Goal: Book appointment/travel/reservation

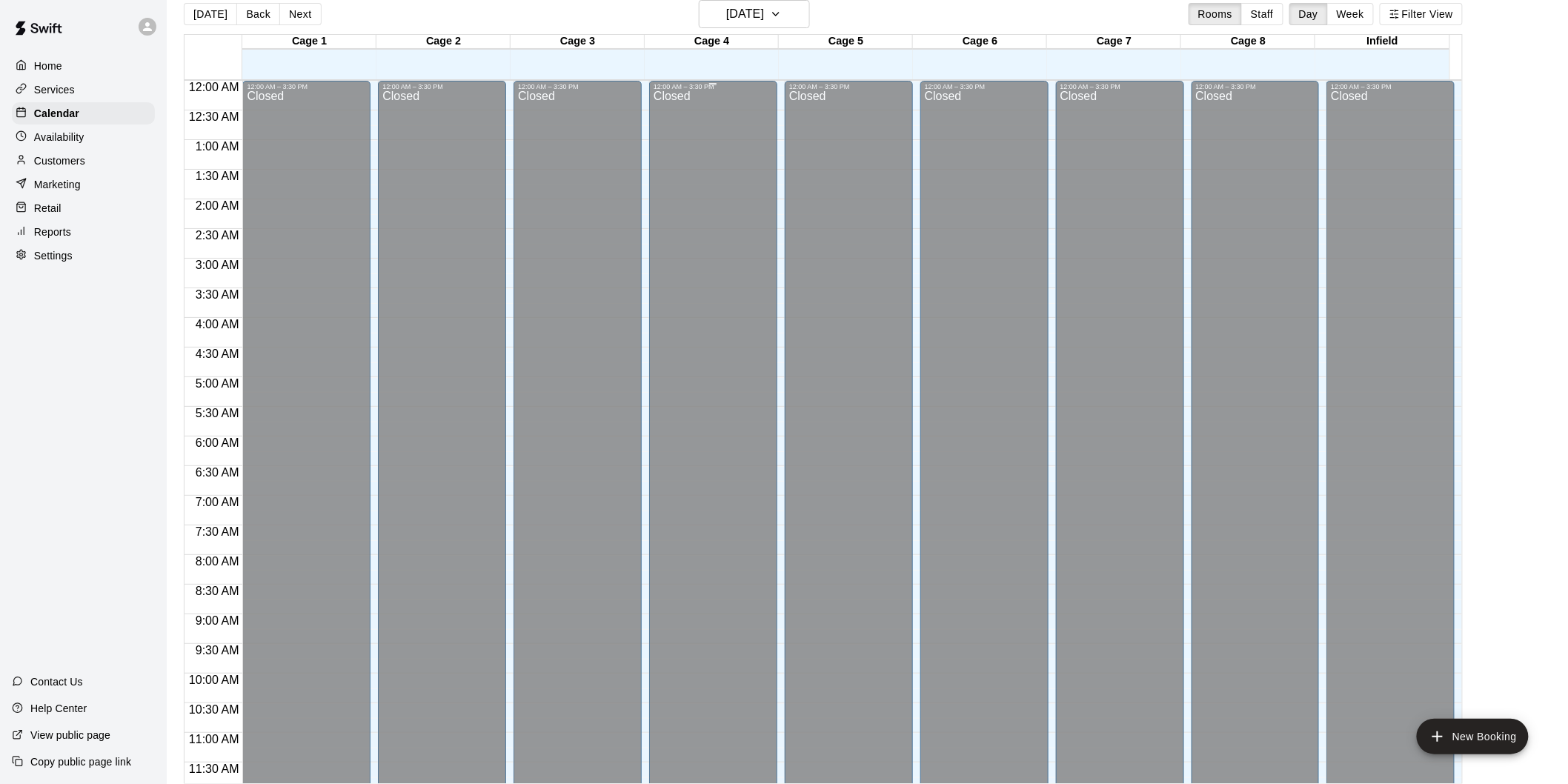
scroll to position [720, 0]
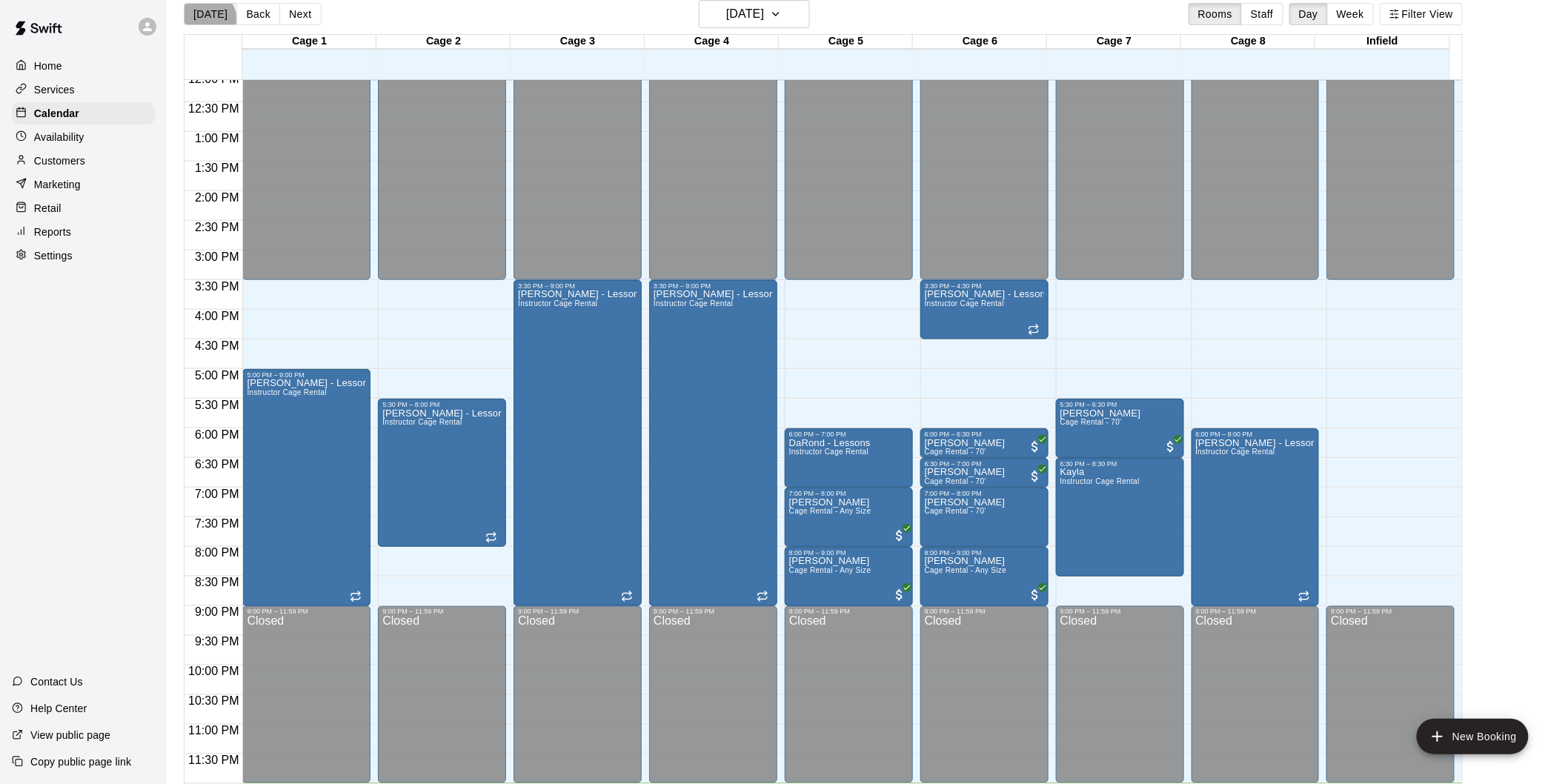
click at [202, 19] on button "[DATE]" at bounding box center [210, 14] width 54 height 22
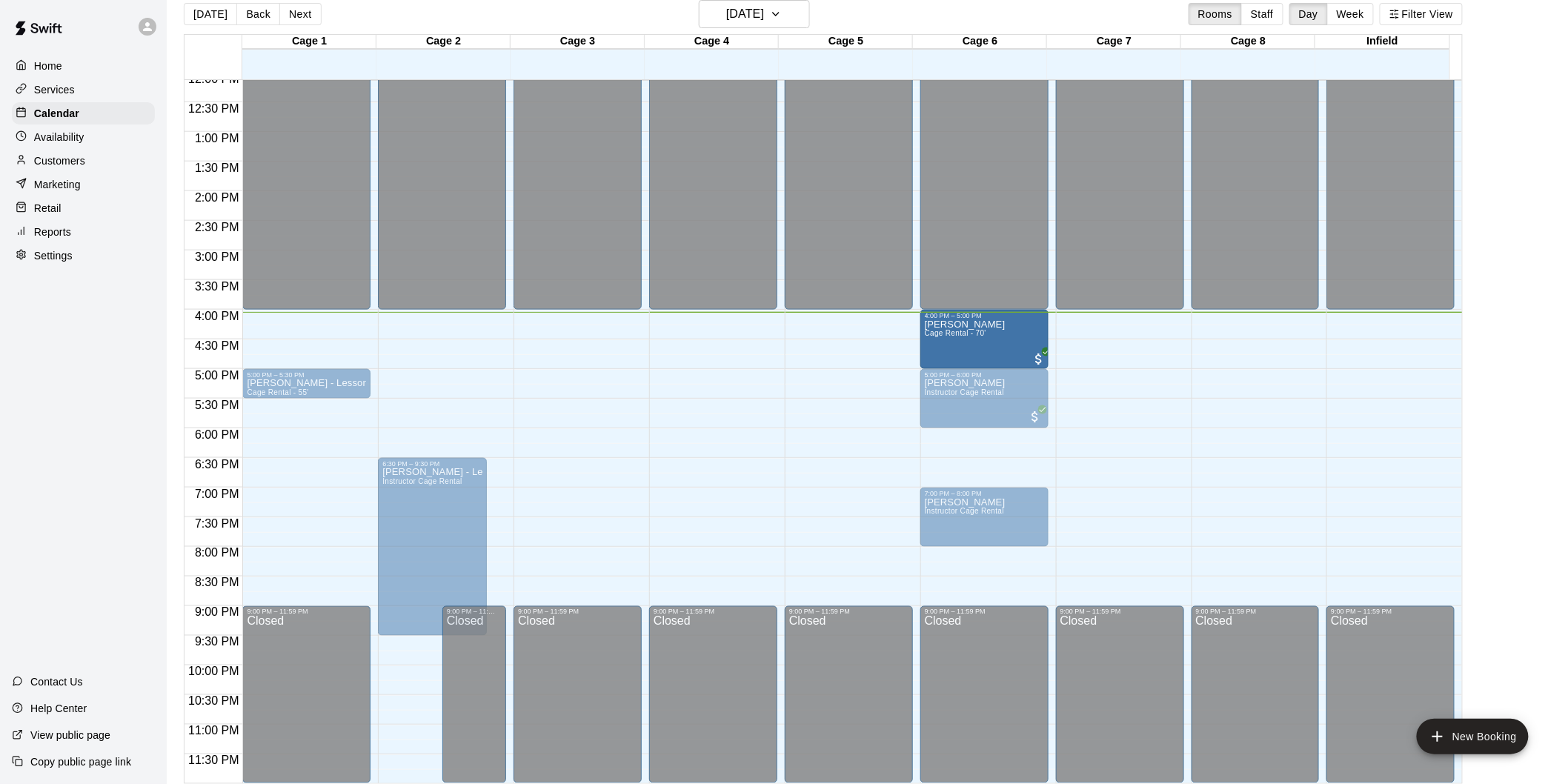
drag, startPoint x: 842, startPoint y: 339, endPoint x: 929, endPoint y: 346, distance: 87.3
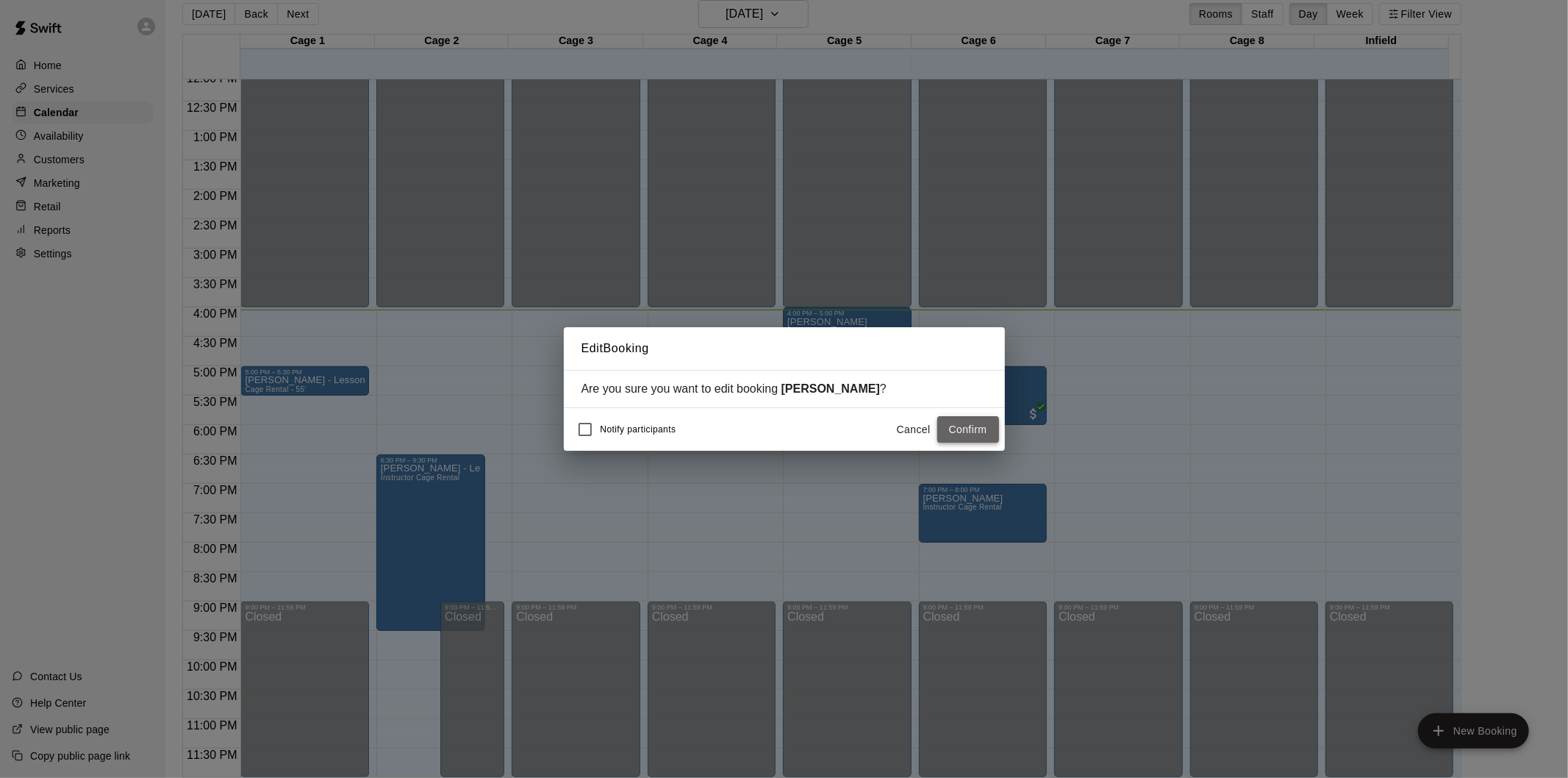
click at [953, 427] on button "Confirm" at bounding box center [968, 430] width 62 height 27
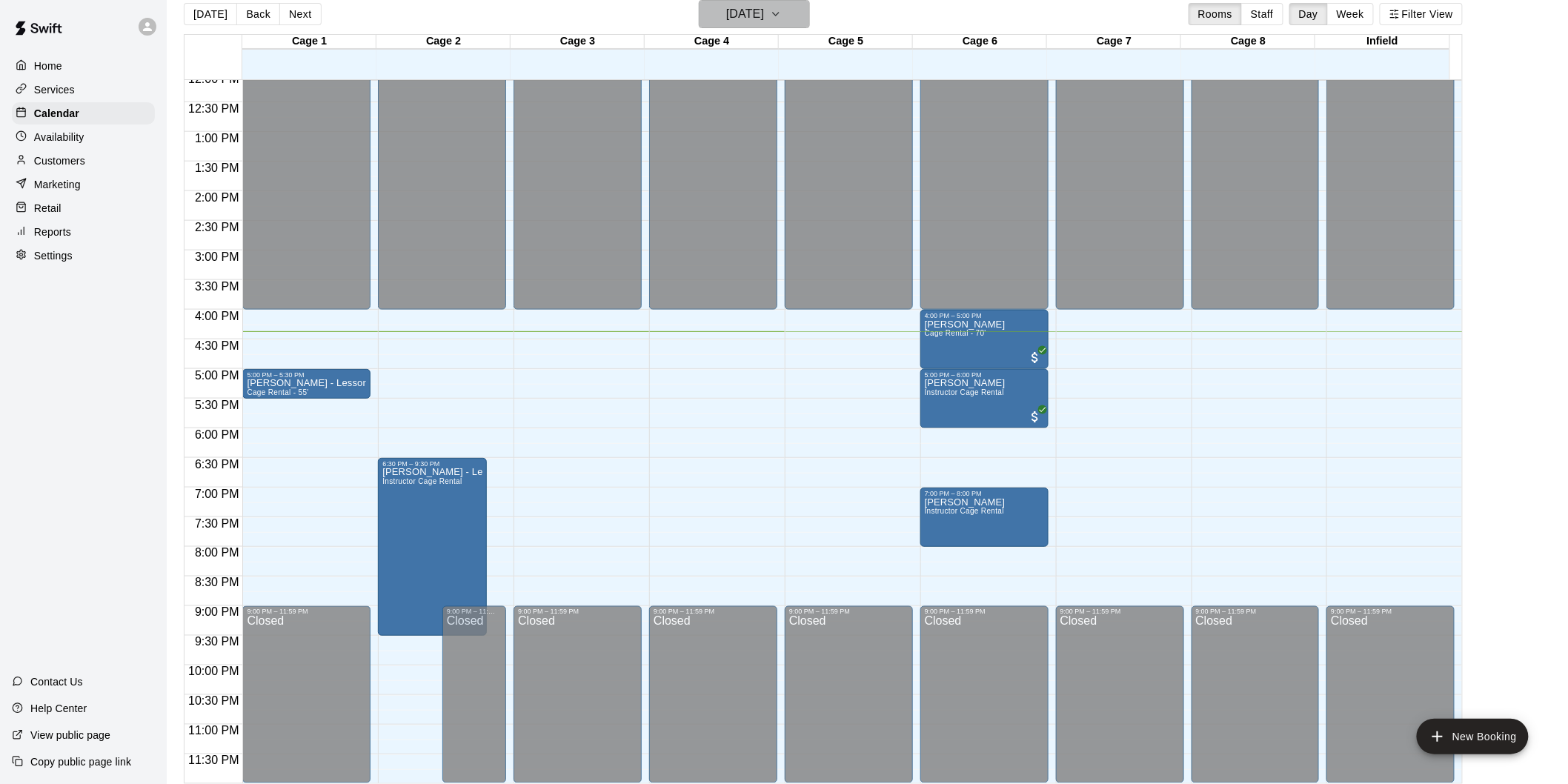
click at [782, 15] on icon "button" at bounding box center [776, 14] width 12 height 18
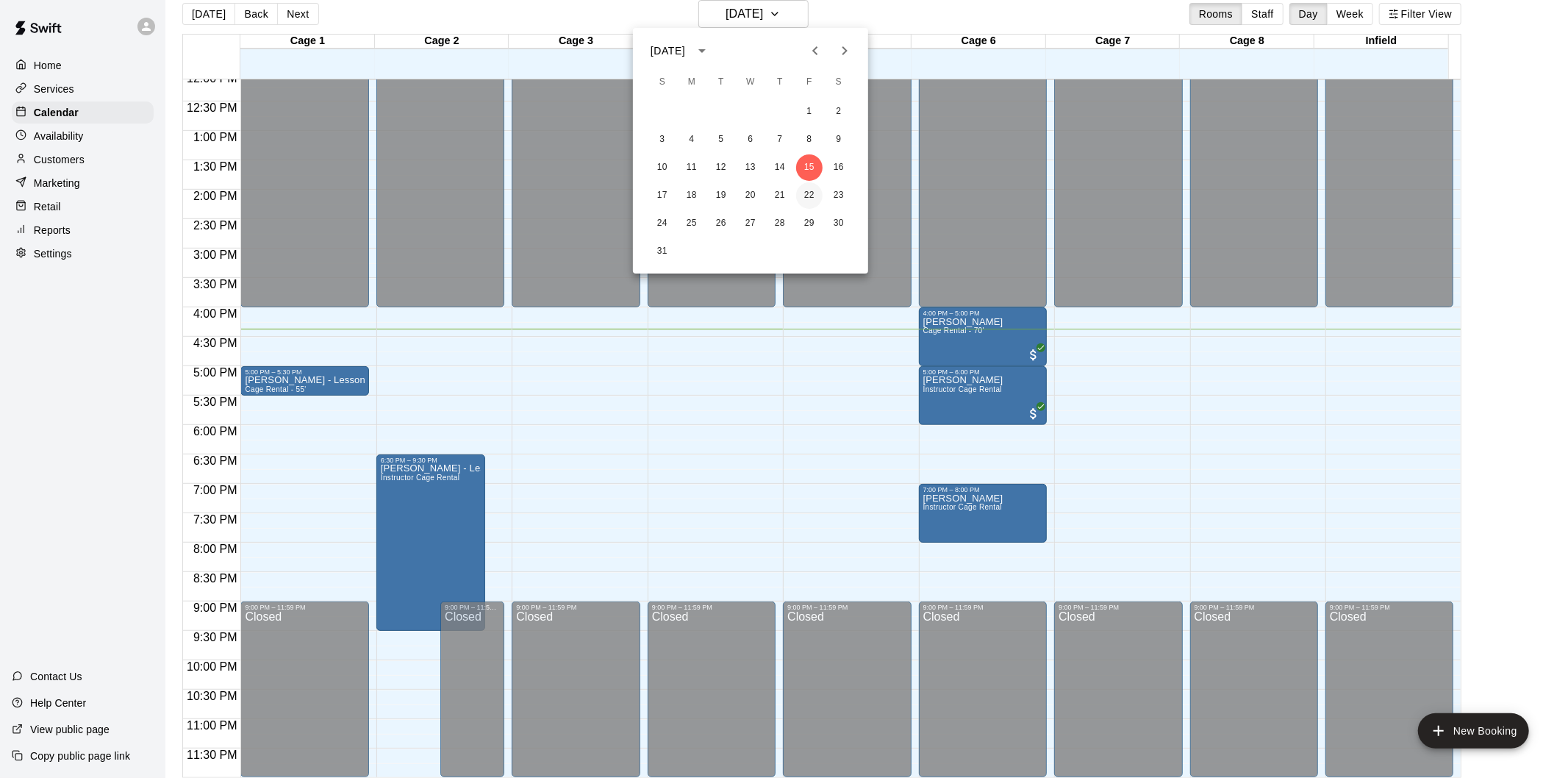
click at [817, 192] on button "22" at bounding box center [809, 195] width 26 height 26
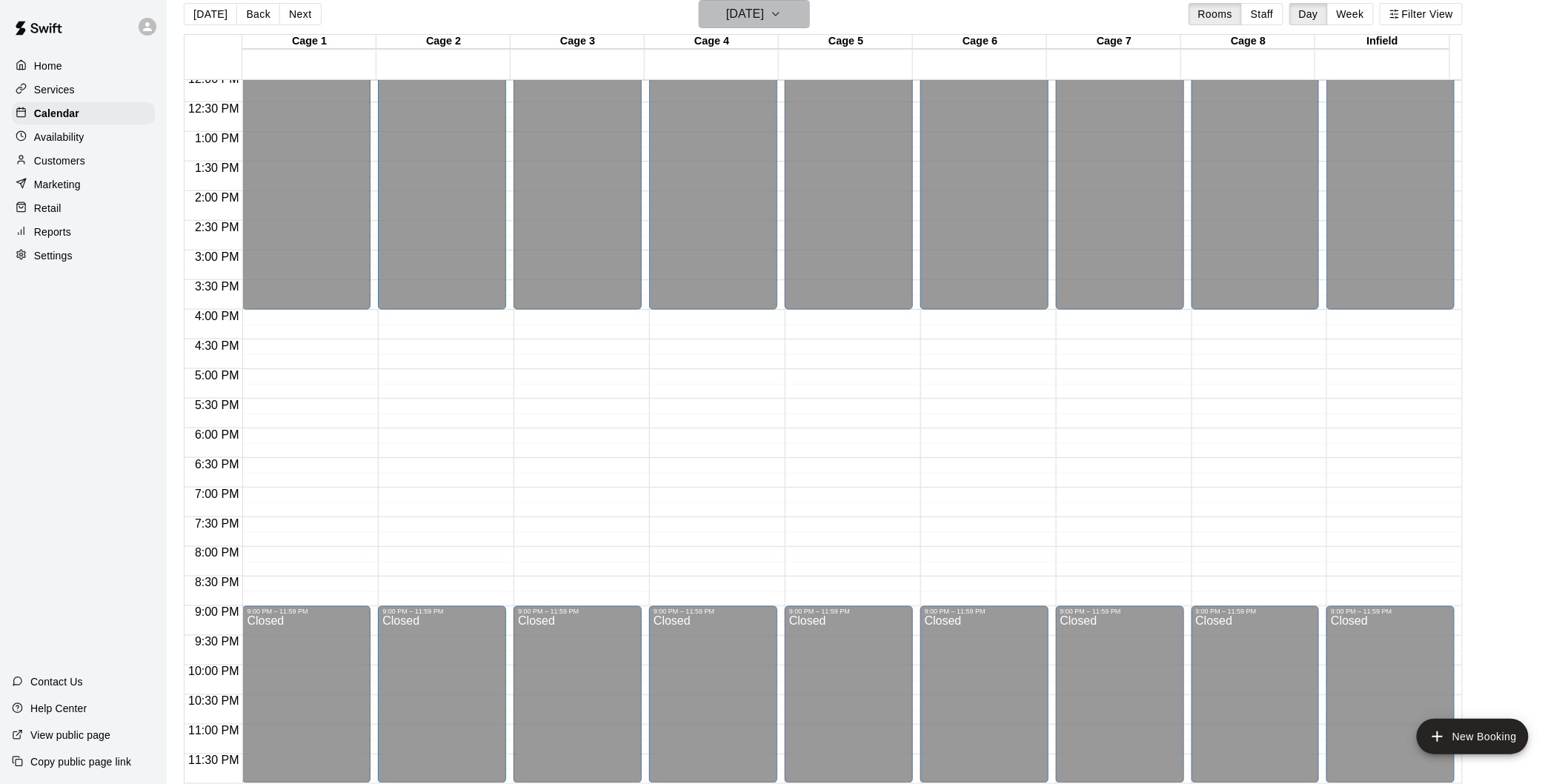
click at [765, 6] on h6 "[DATE]" at bounding box center [745, 14] width 38 height 20
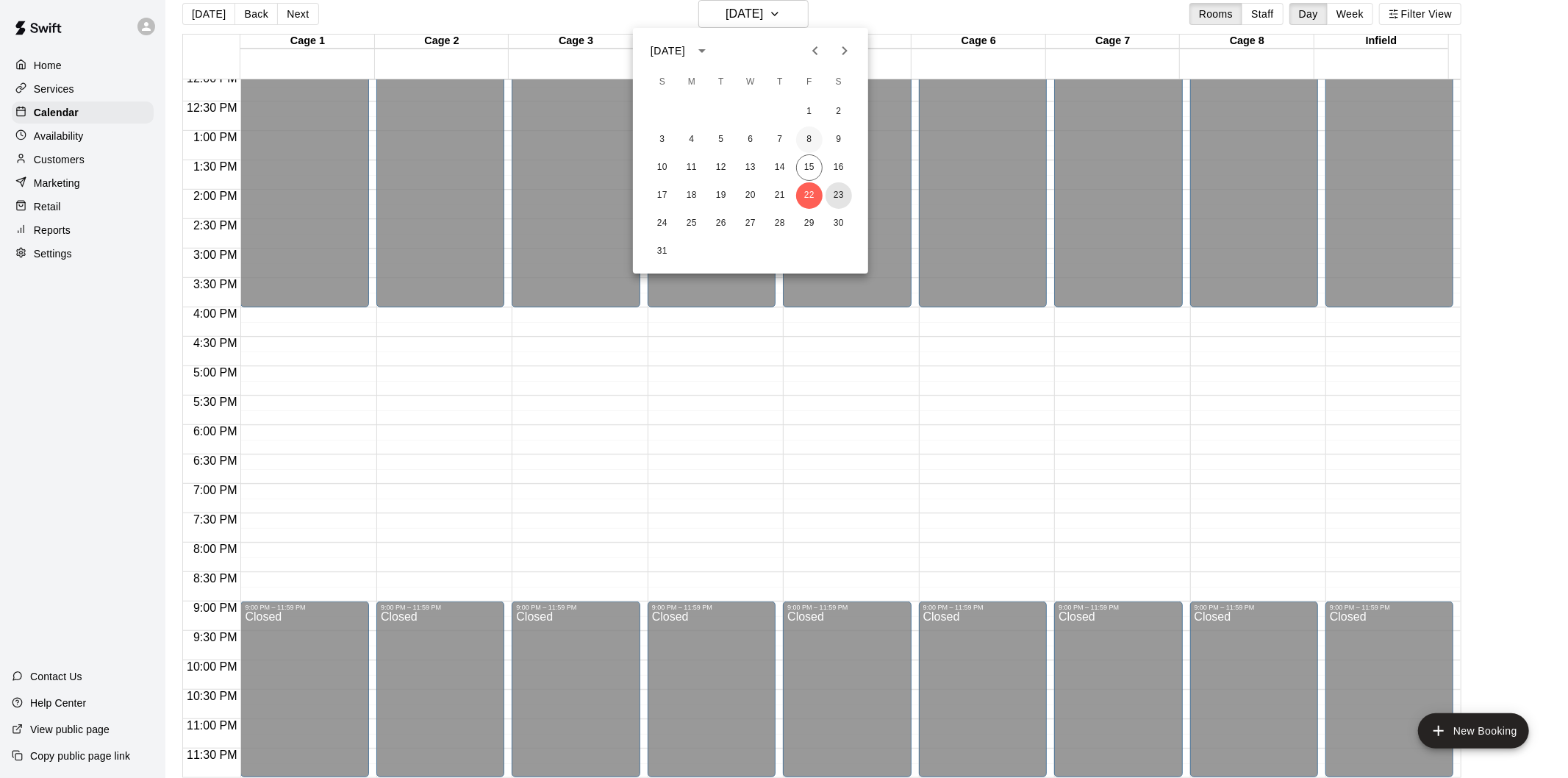
click at [831, 195] on button "23" at bounding box center [839, 195] width 26 height 26
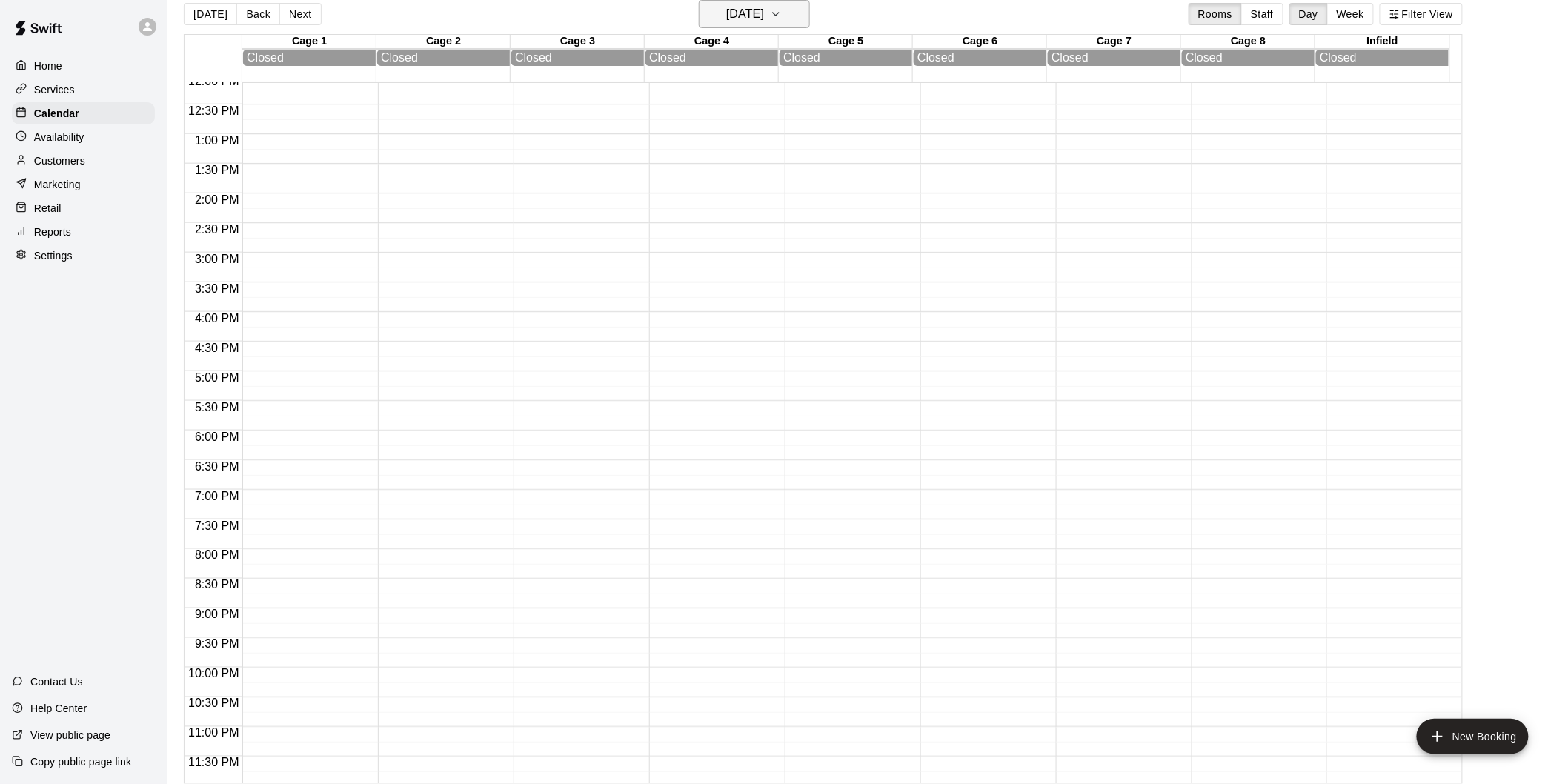
click at [749, 13] on h6 "[DATE]" at bounding box center [745, 14] width 38 height 20
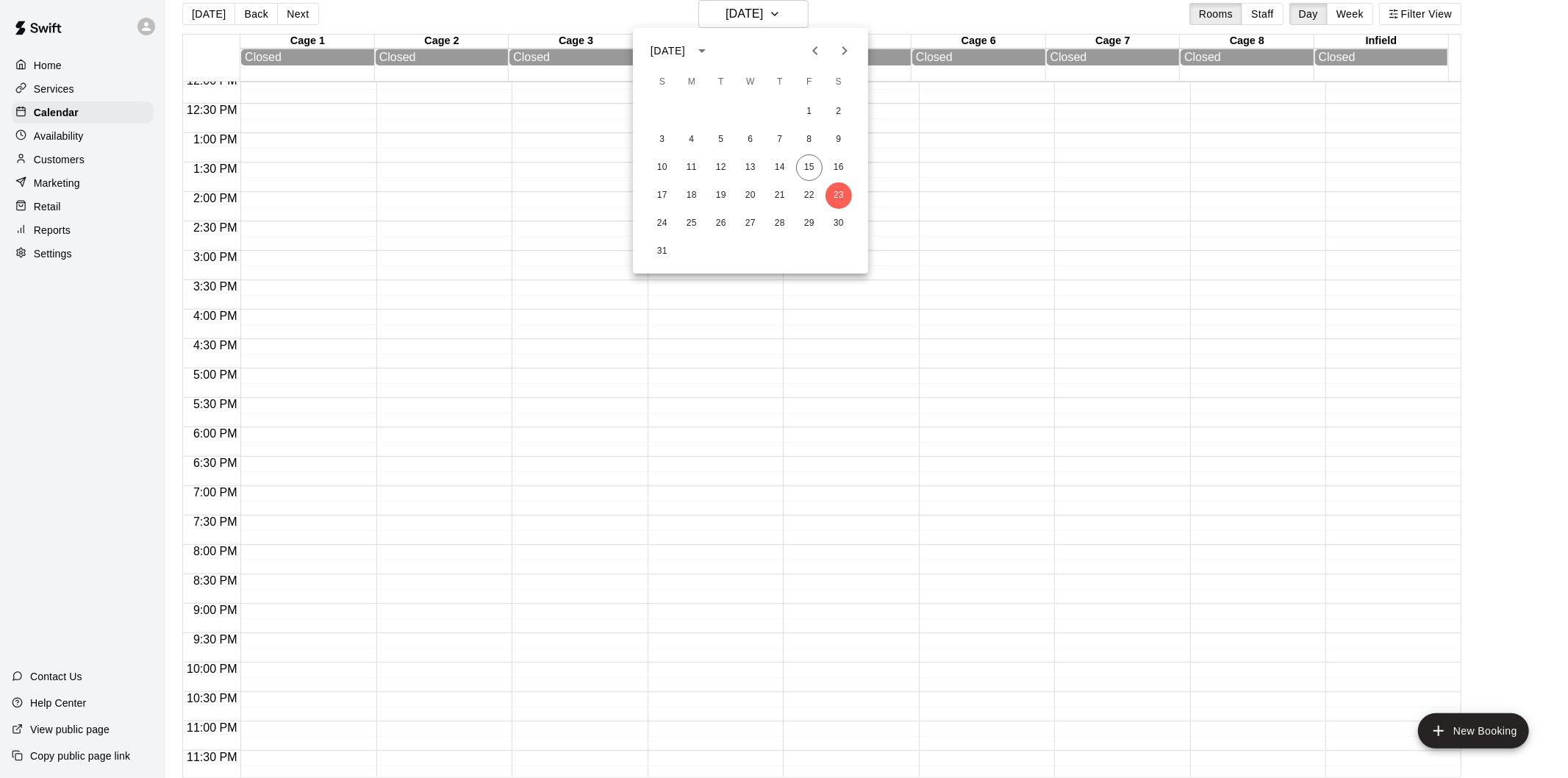
click at [451, 369] on div at bounding box center [784, 389] width 1568 height 778
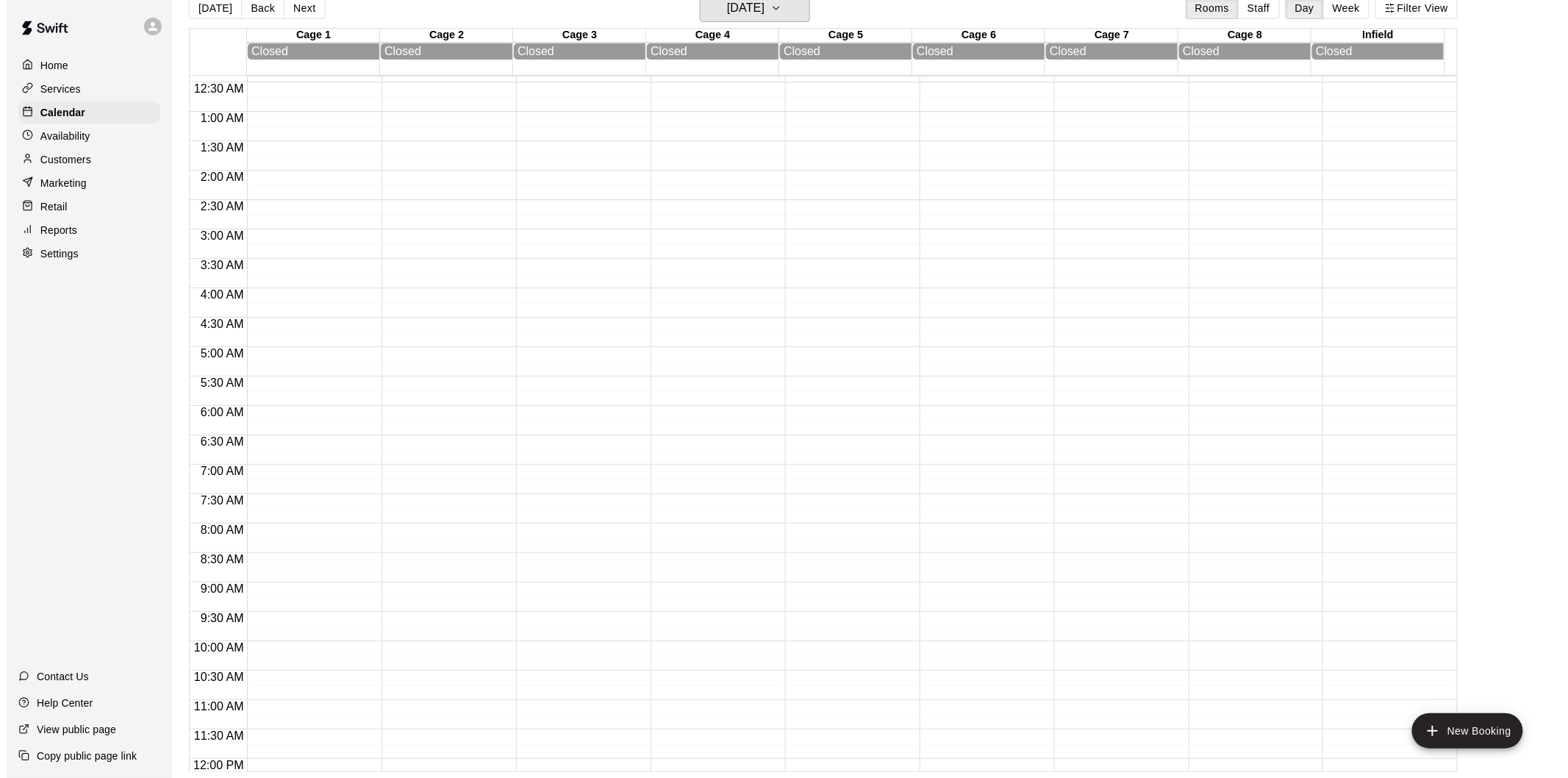
scroll to position [18, 0]
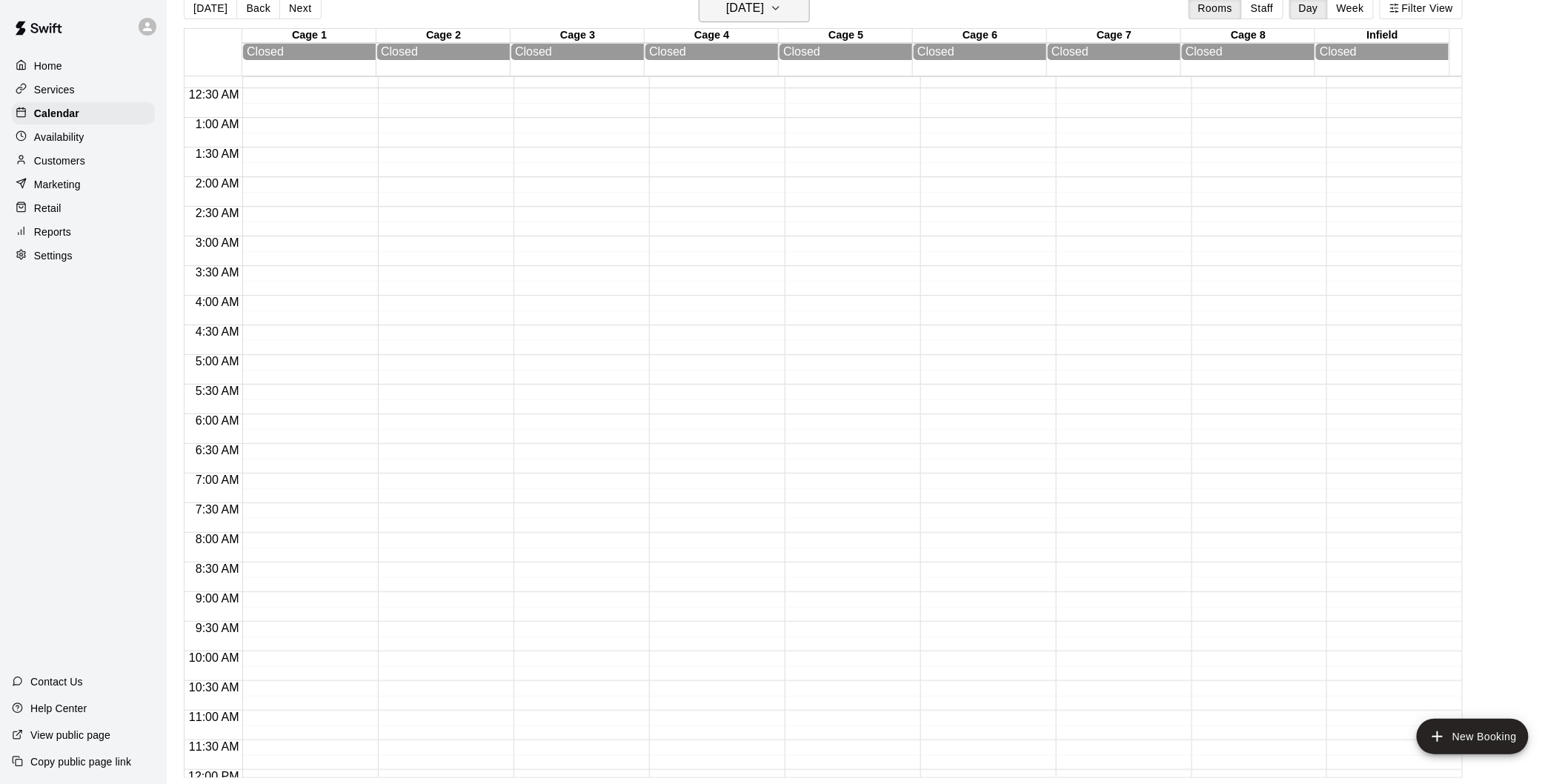
click at [739, 15] on h6 "[DATE]" at bounding box center [745, 8] width 38 height 20
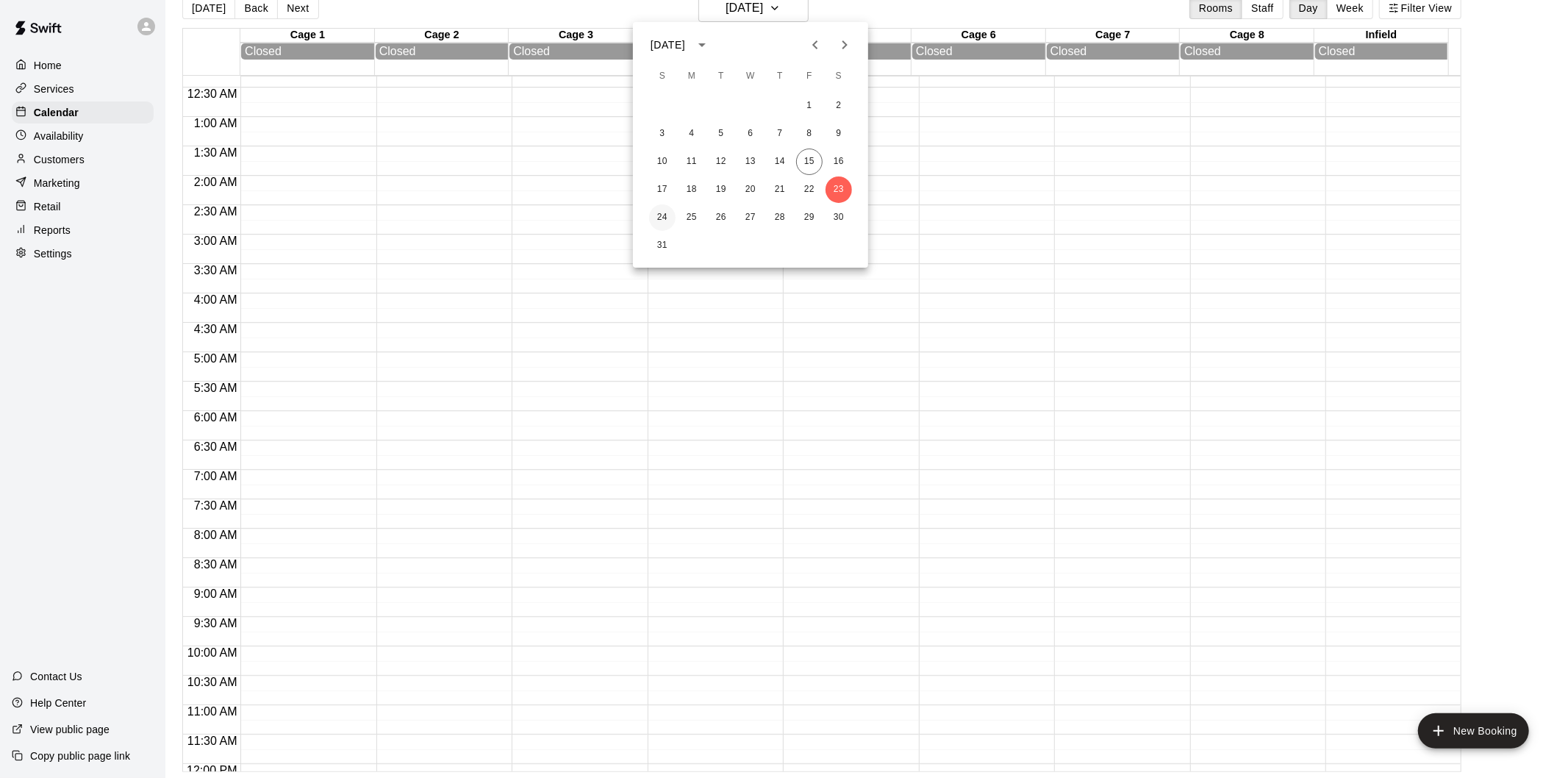
click at [662, 209] on button "24" at bounding box center [662, 217] width 26 height 26
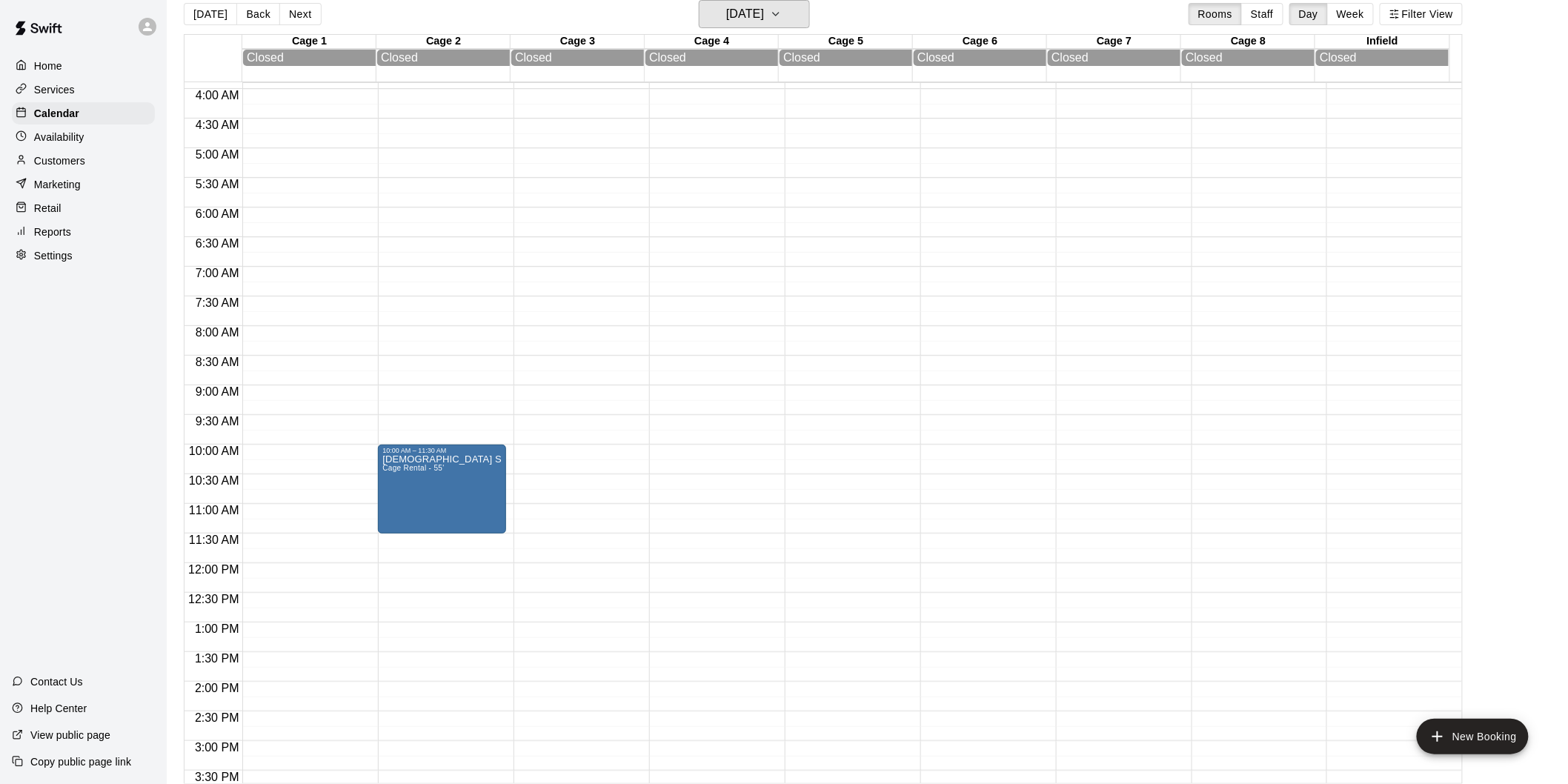
scroll to position [0, 0]
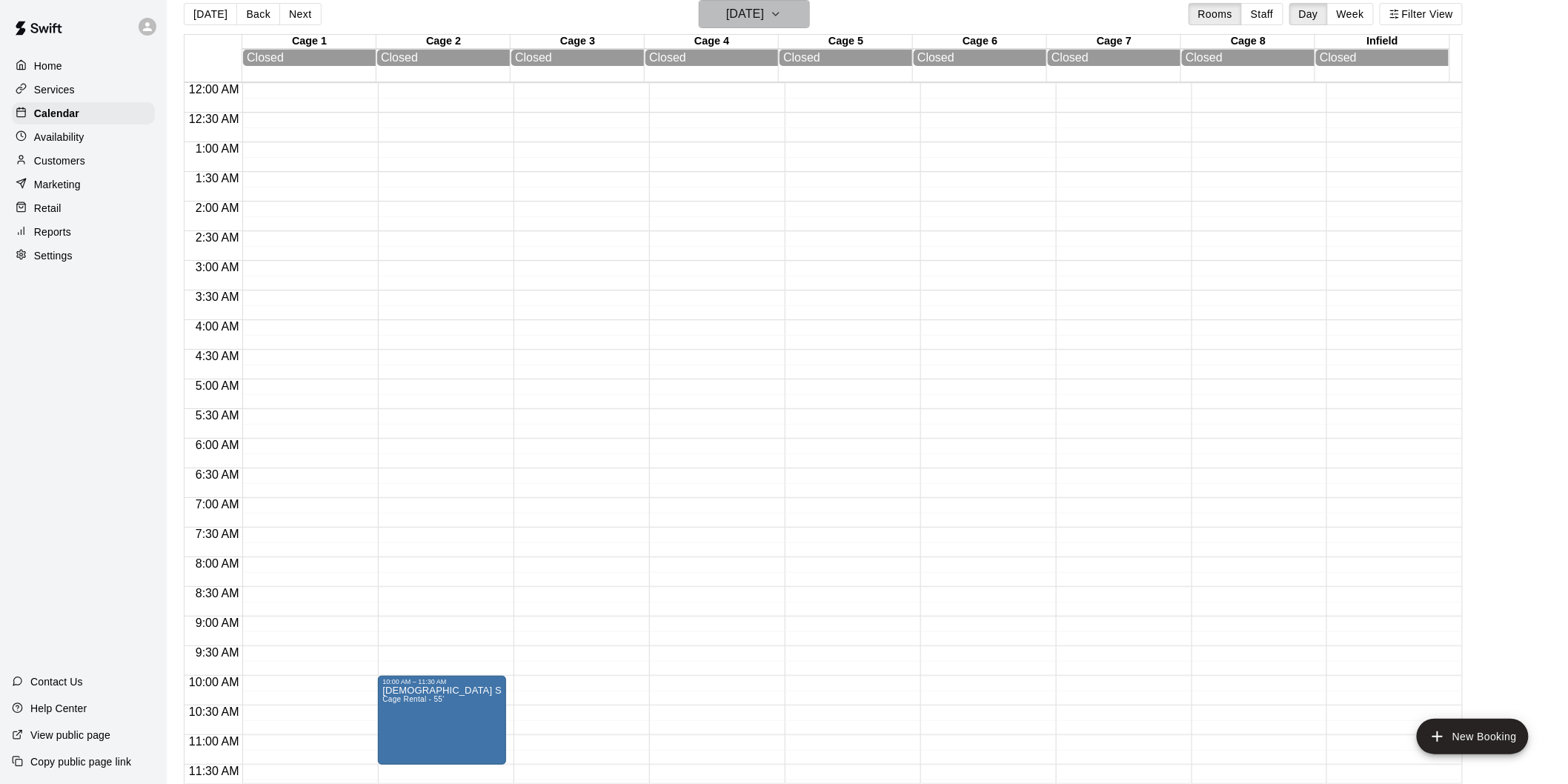
click at [760, 19] on h6 "[DATE]" at bounding box center [745, 14] width 38 height 20
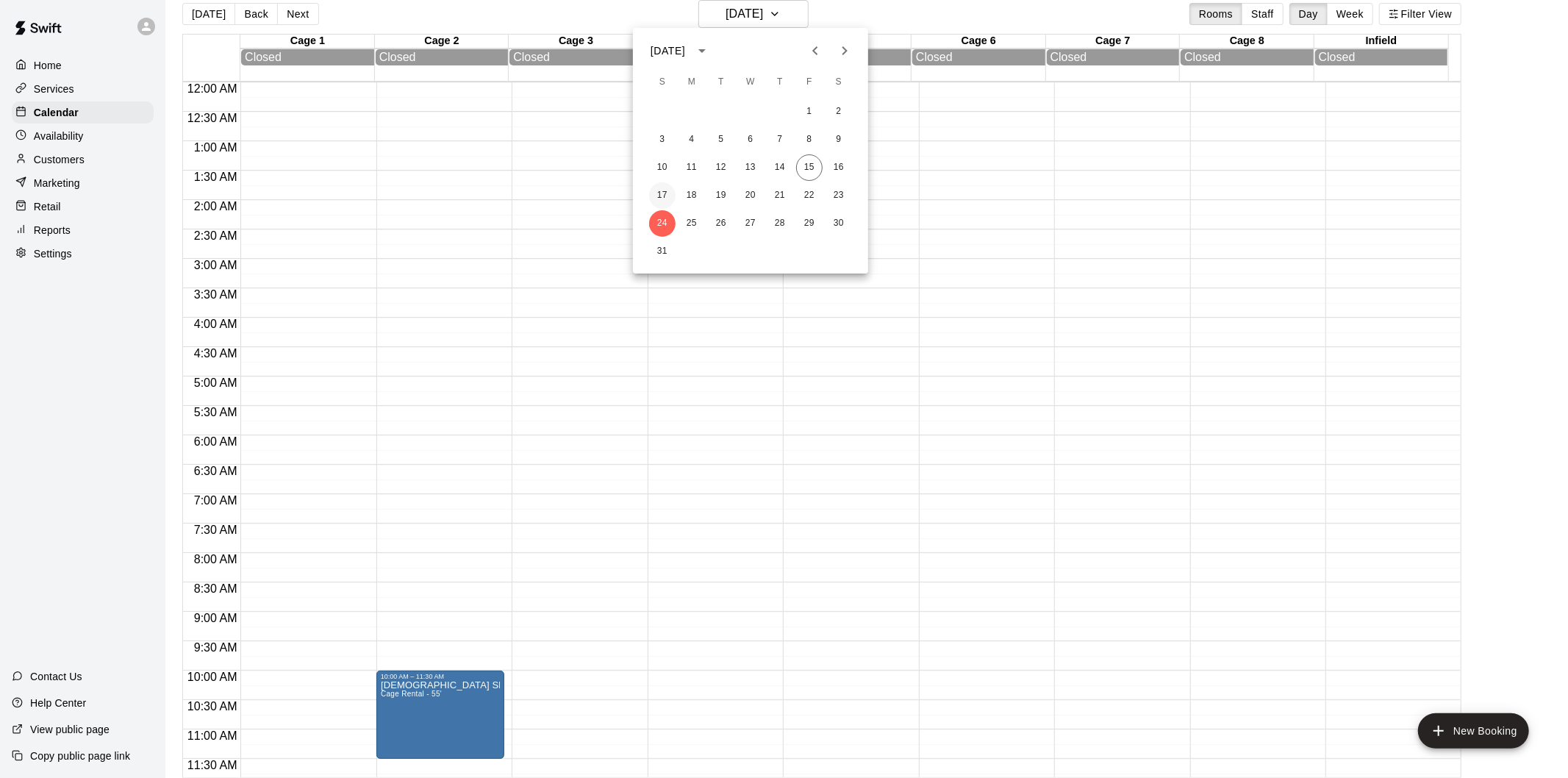
click at [664, 191] on button "17" at bounding box center [662, 195] width 26 height 26
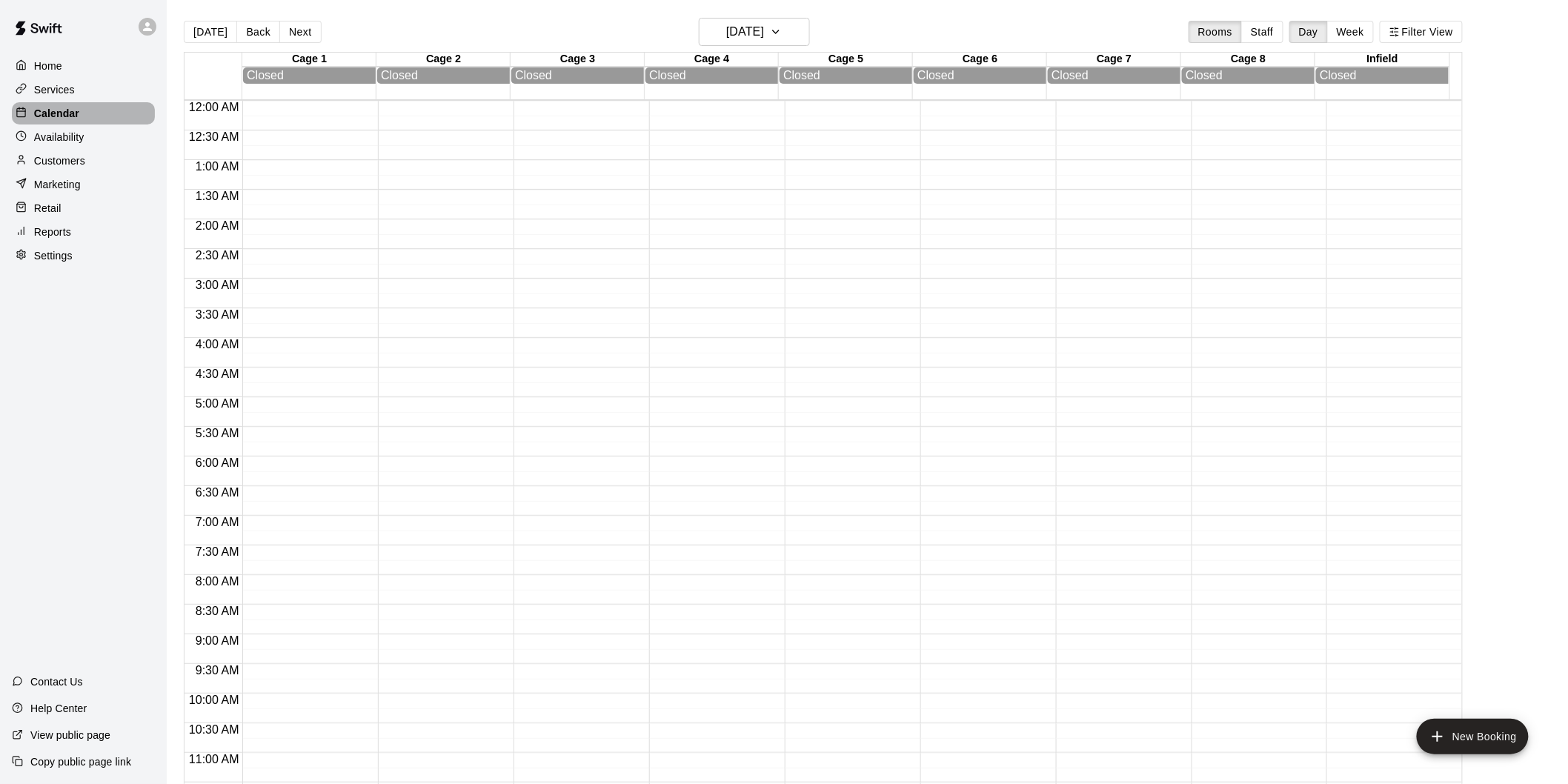
click at [61, 121] on p "Calendar" at bounding box center [56, 113] width 45 height 15
click at [208, 27] on button "[DATE]" at bounding box center [210, 31] width 54 height 22
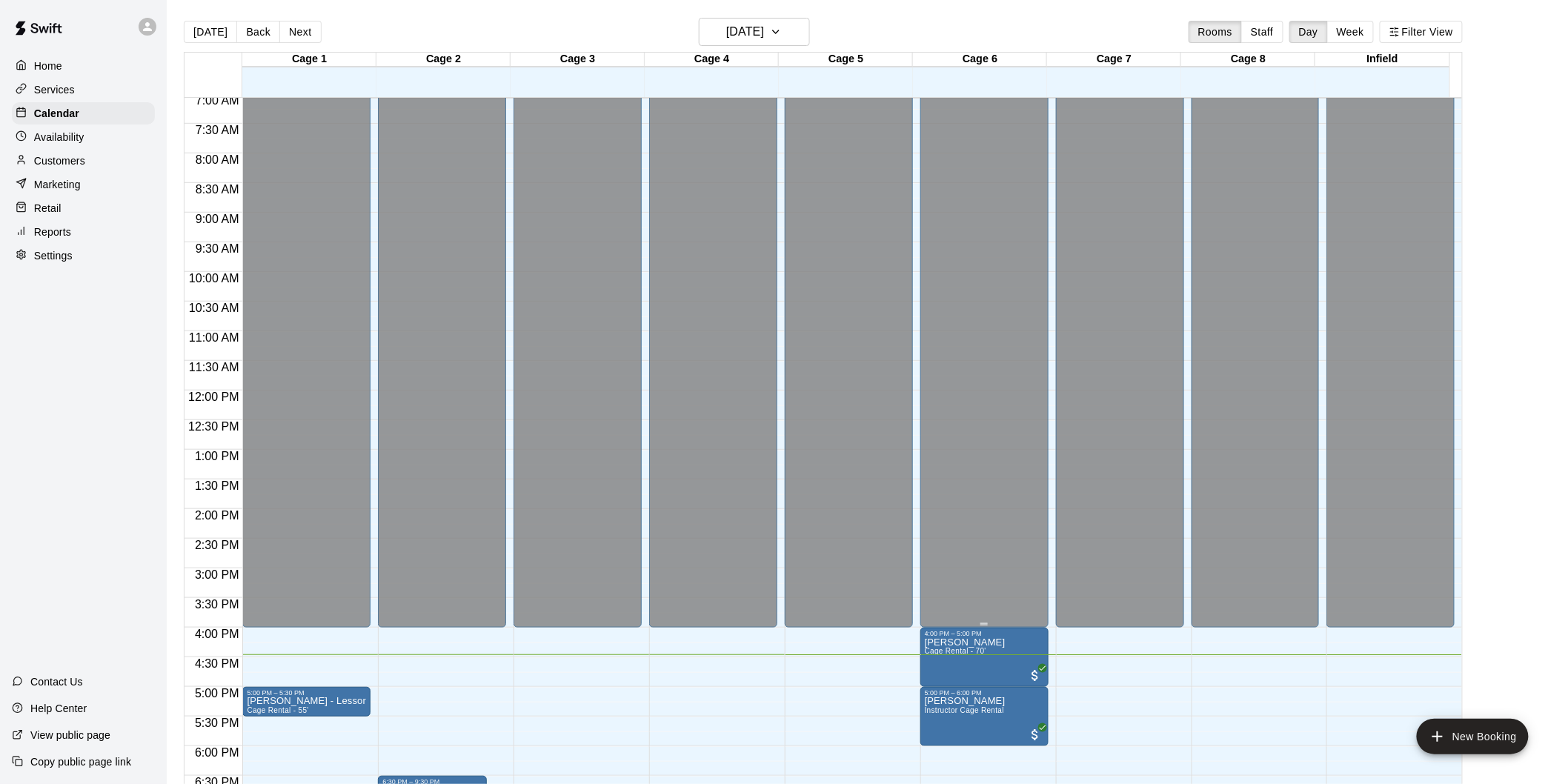
scroll to position [720, 0]
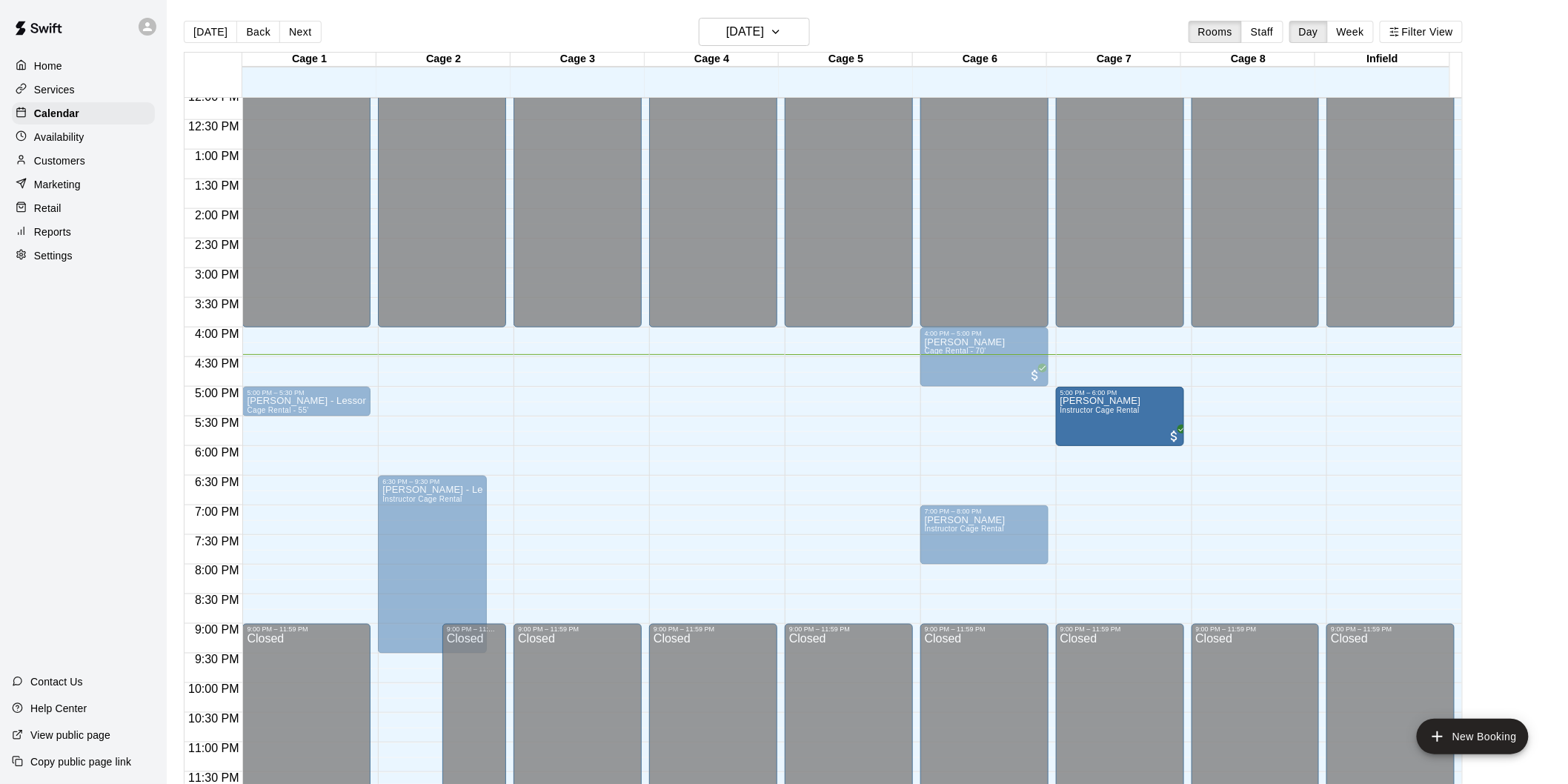
drag, startPoint x: 989, startPoint y: 411, endPoint x: 1068, endPoint y: 424, distance: 80.1
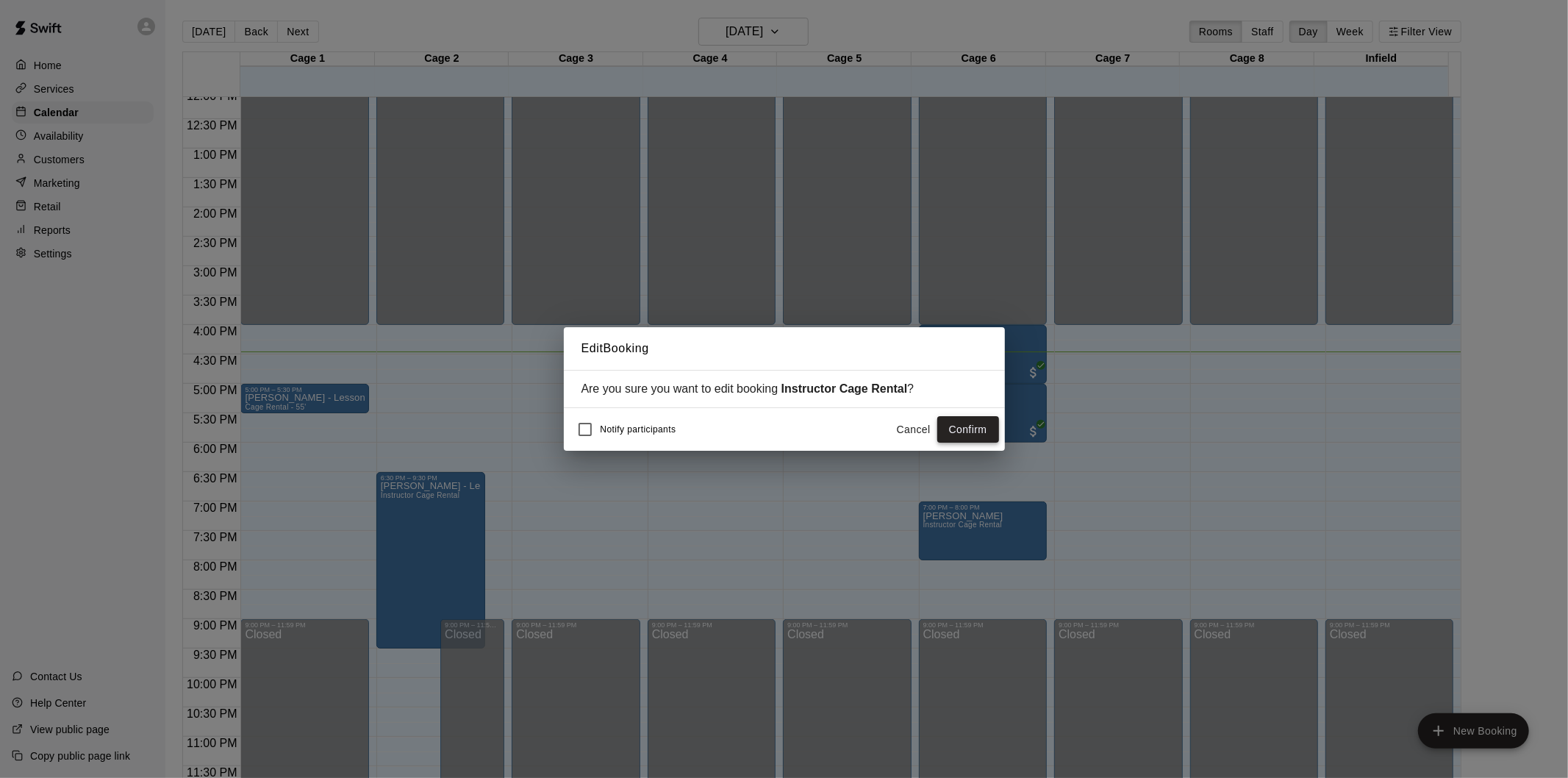
click at [989, 423] on button "Confirm" at bounding box center [968, 430] width 62 height 27
